Goal: Find specific page/section: Find specific page/section

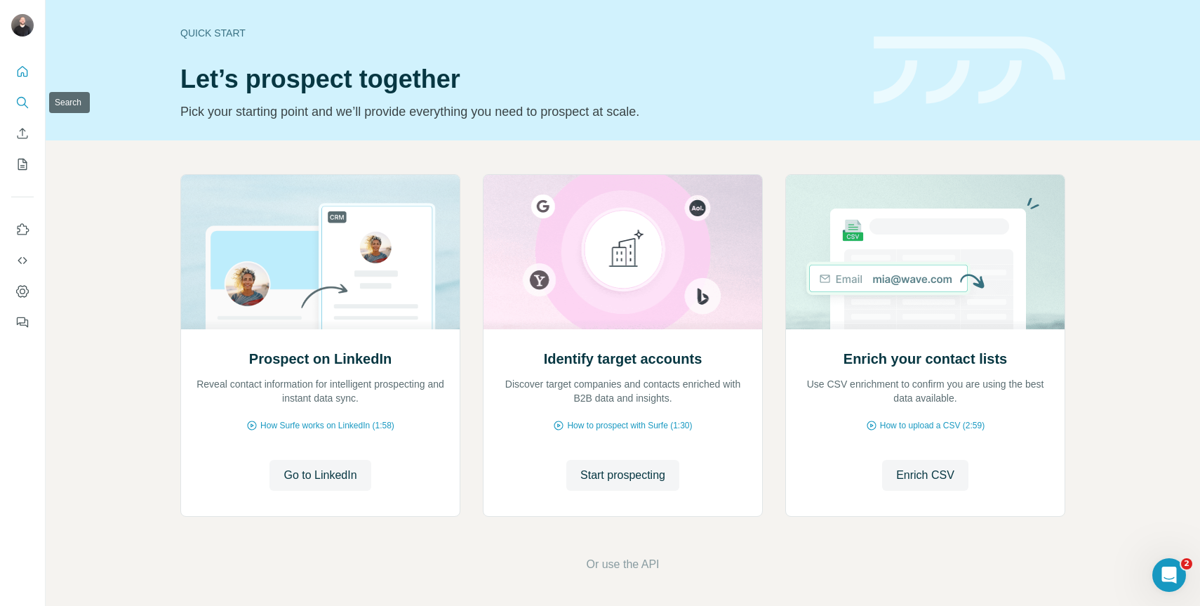
click at [30, 99] on button "Search" at bounding box center [22, 102] width 22 height 25
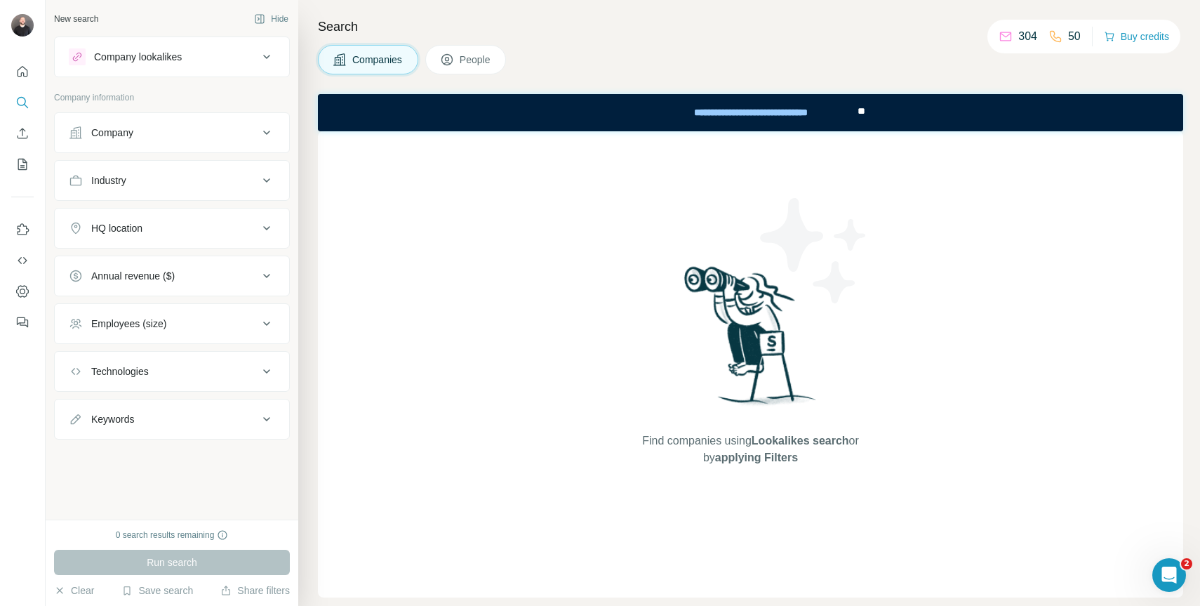
click at [219, 530] on div "0 search results remaining" at bounding box center [172, 534] width 113 height 13
click at [1159, 561] on div "Open Intercom Messenger" at bounding box center [1167, 572] width 46 height 46
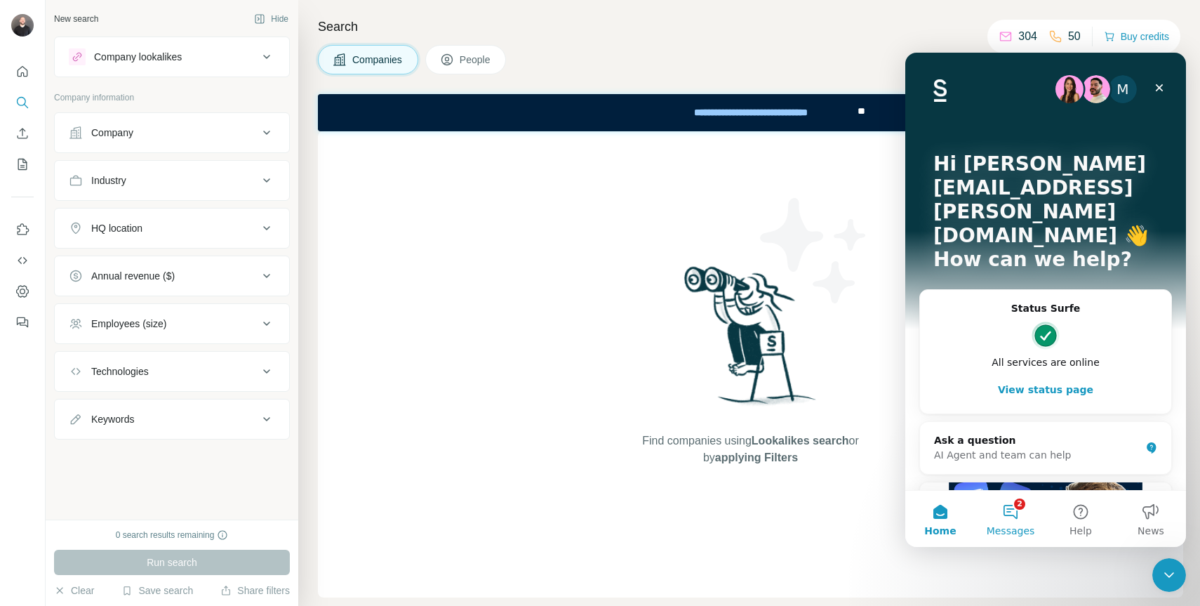
click at [1028, 521] on button "2 Messages" at bounding box center [1010, 519] width 70 height 56
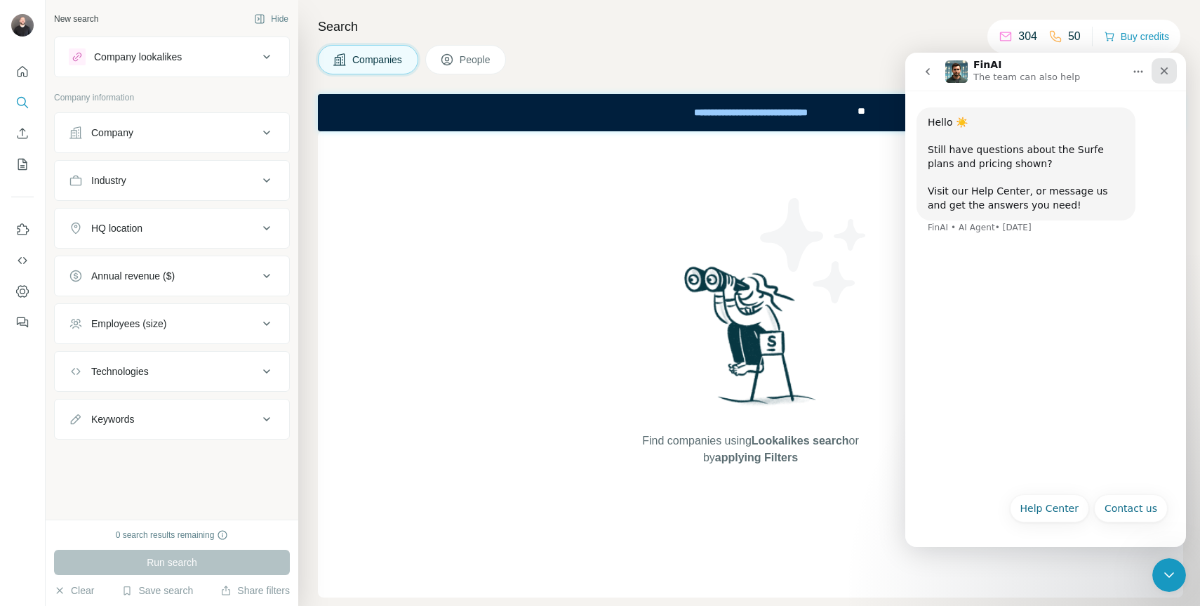
click at [1171, 74] on div "Close" at bounding box center [1164, 70] width 25 height 25
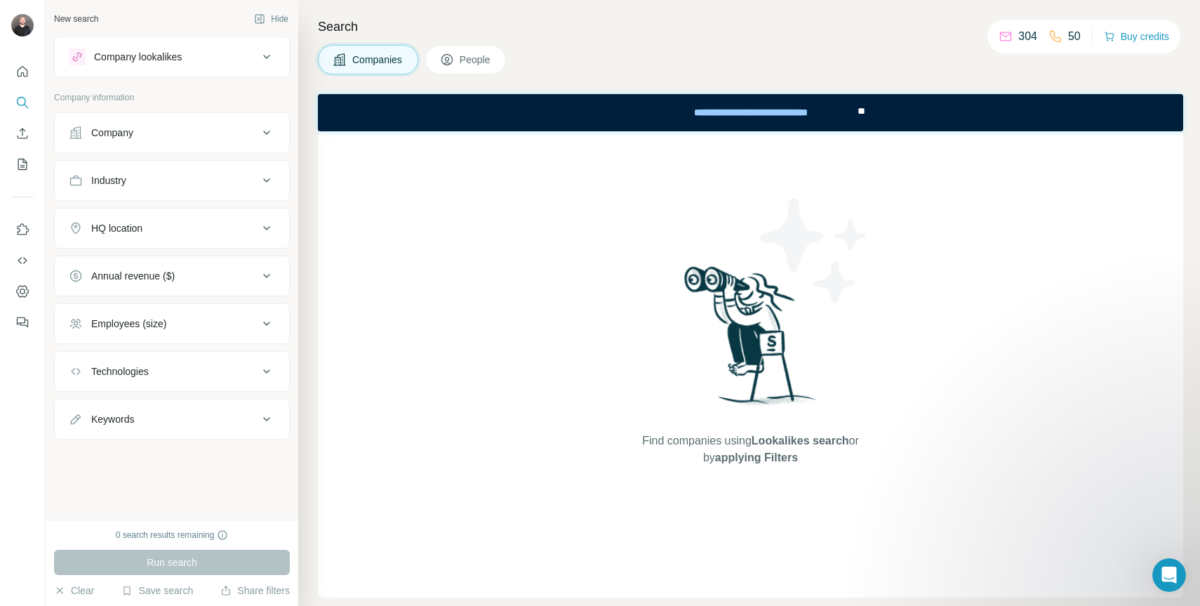
click at [504, 54] on button "People" at bounding box center [465, 59] width 81 height 29
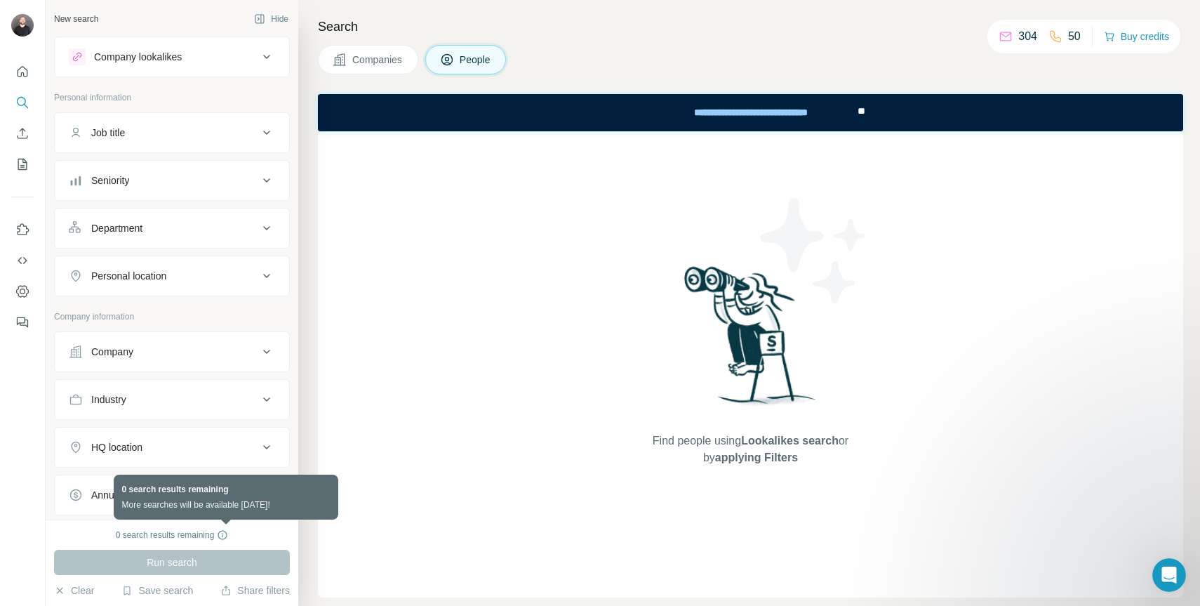
click at [227, 537] on icon at bounding box center [222, 534] width 11 height 11
